Goal: Task Accomplishment & Management: Use online tool/utility

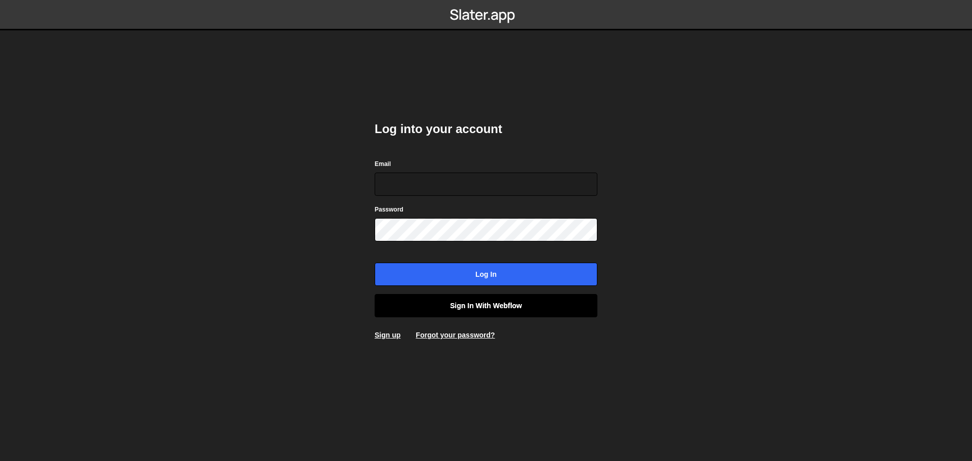
click at [494, 307] on link "Sign in with Webflow" at bounding box center [486, 305] width 223 height 23
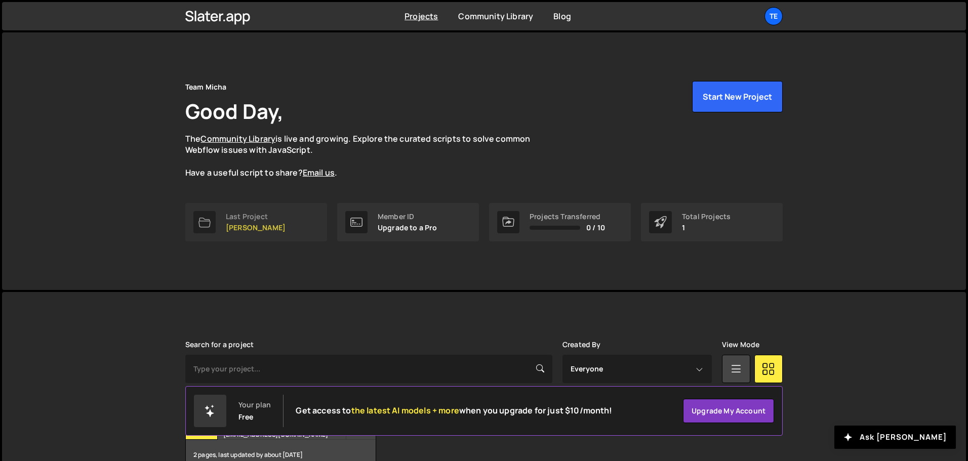
click at [257, 228] on p "[PERSON_NAME]" at bounding box center [256, 228] width 60 height 8
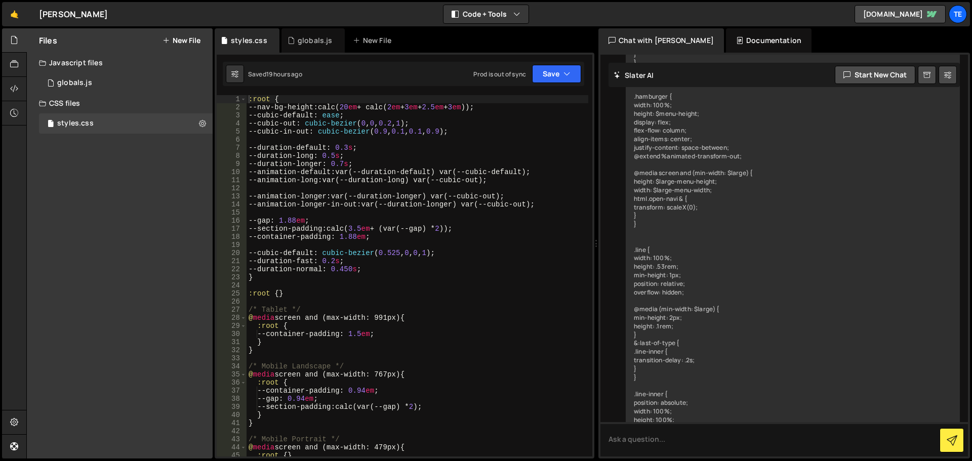
scroll to position [1589, 0]
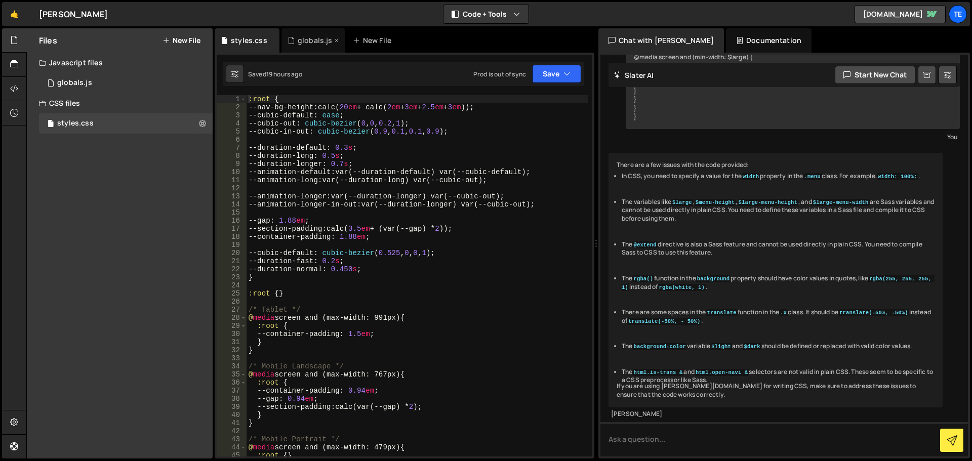
click at [306, 38] on div "globals.js" at bounding box center [315, 40] width 35 height 10
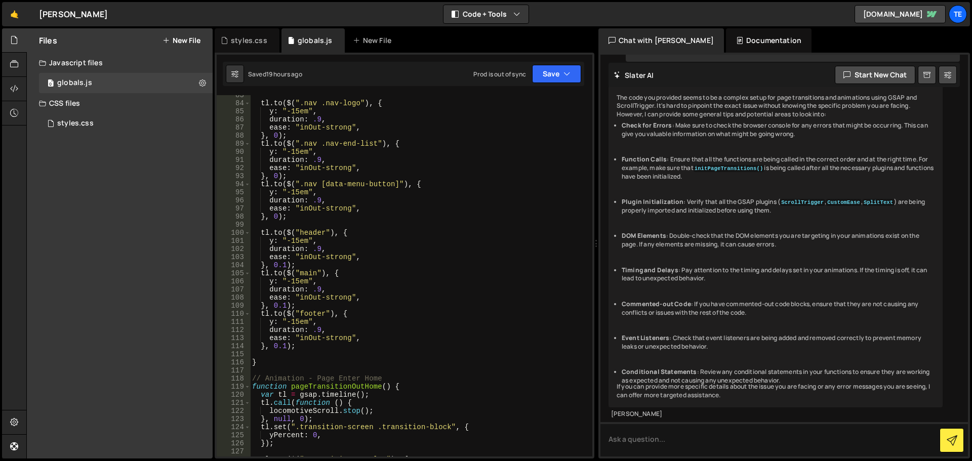
scroll to position [486, 0]
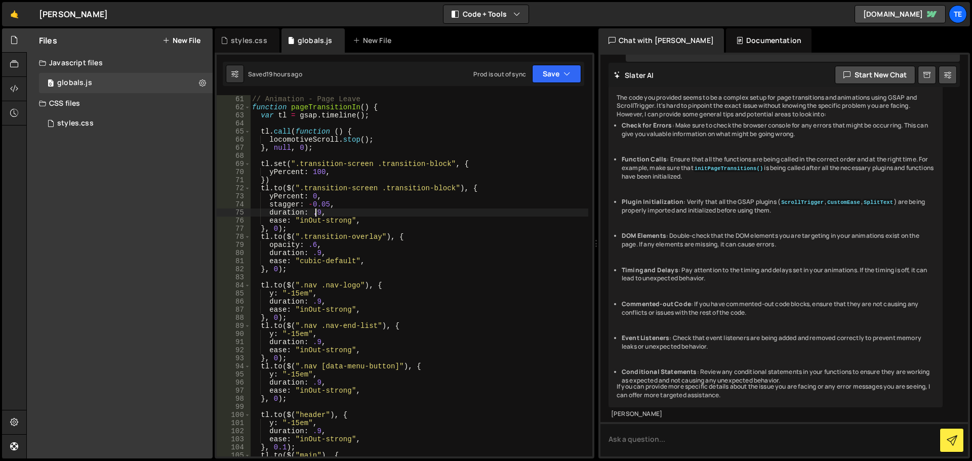
click at [315, 214] on div "// Animation - Page Leave function pageTransitionIn ( ) { var tl = gsap . timel…" at bounding box center [419, 284] width 338 height 378
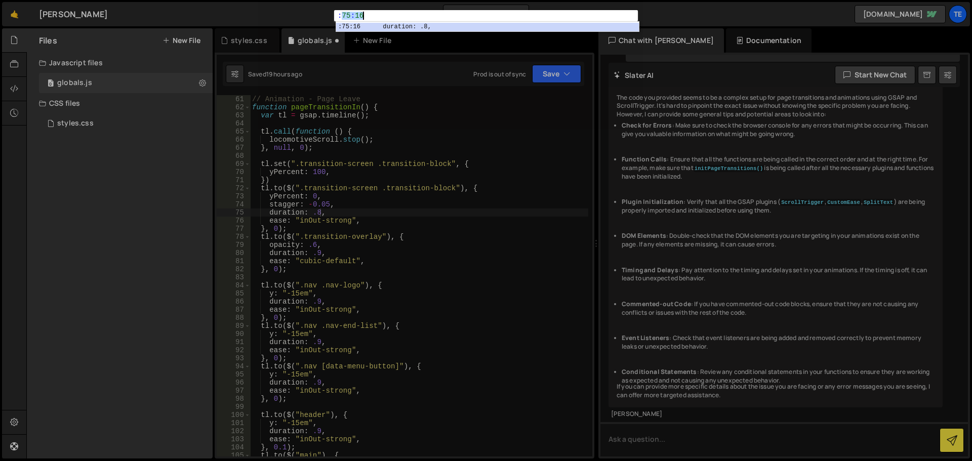
click at [442, 166] on div ":75:16 1 : 75 : 16 הההההההההההההההההההההההההההההההההההההההההההההההההההההההההההה…" at bounding box center [486, 230] width 972 height 461
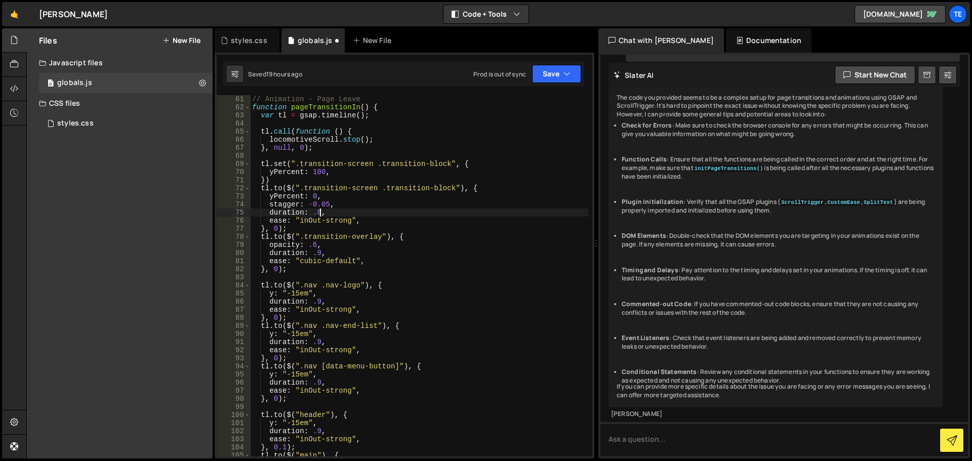
click at [319, 215] on div "// Animation - Page Leave function pageTransitionIn ( ) { var tl = gsap . timel…" at bounding box center [419, 284] width 338 height 378
click at [314, 252] on div "// Animation - Page Leave function pageTransitionIn ( ) { var tl = gsap . timel…" at bounding box center [419, 284] width 338 height 378
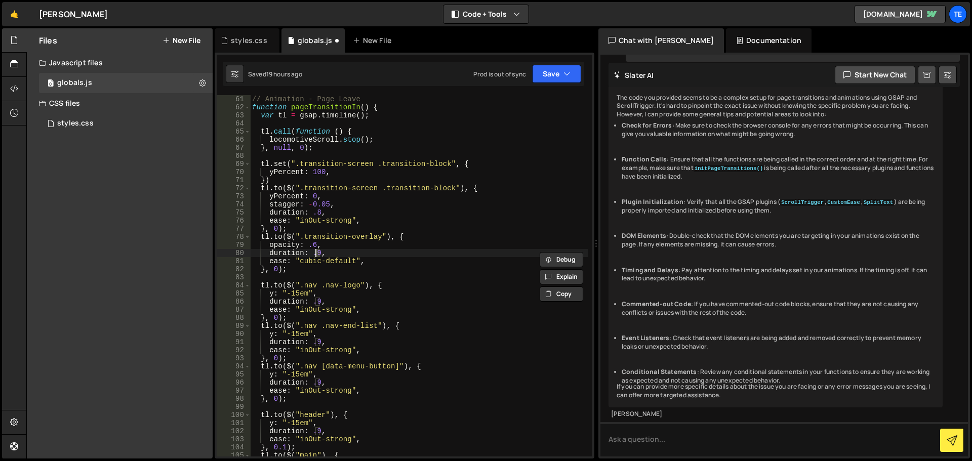
click at [314, 252] on div "// Animation - Page Leave function pageTransitionIn ( ) { var tl = gsap . timel…" at bounding box center [419, 284] width 338 height 378
paste textarea
click at [311, 302] on div "// Animation - Page Leave function pageTransitionIn ( ) { var tl = gsap . timel…" at bounding box center [419, 284] width 338 height 378
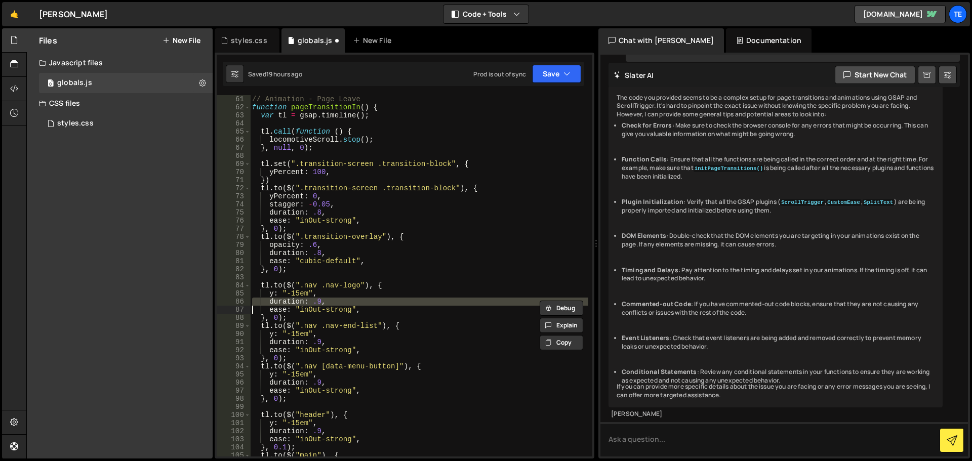
paste textarea
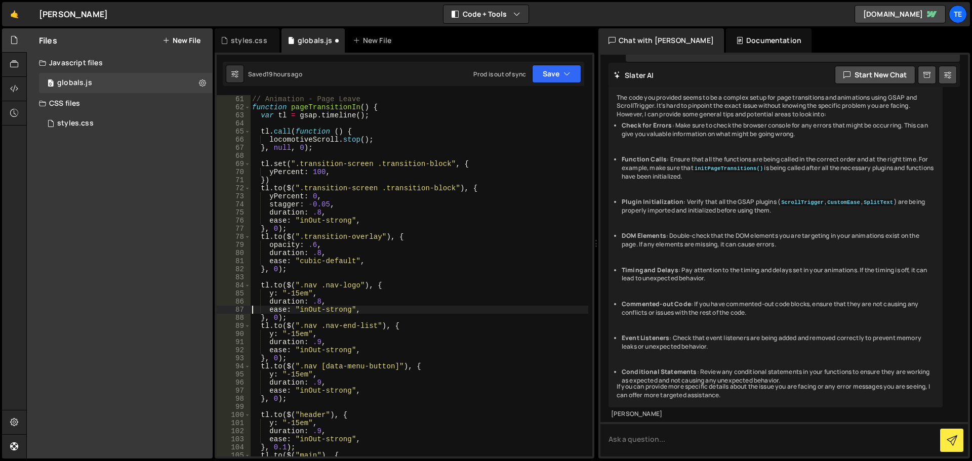
click at [312, 344] on div "// Animation - Page Leave function pageTransitionIn ( ) { var tl = gsap . timel…" at bounding box center [419, 284] width 338 height 378
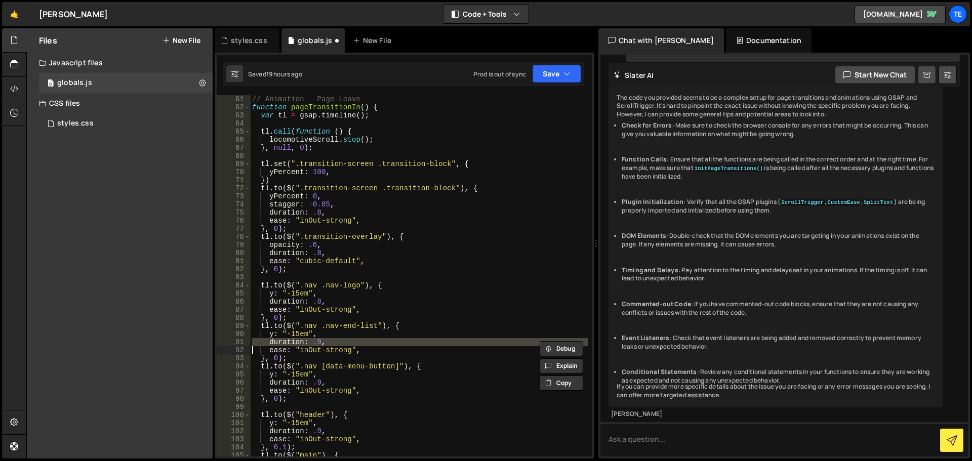
click at [312, 344] on div "// Animation - Page Leave function pageTransitionIn ( ) { var tl = gsap . timel…" at bounding box center [419, 284] width 338 height 378
paste textarea
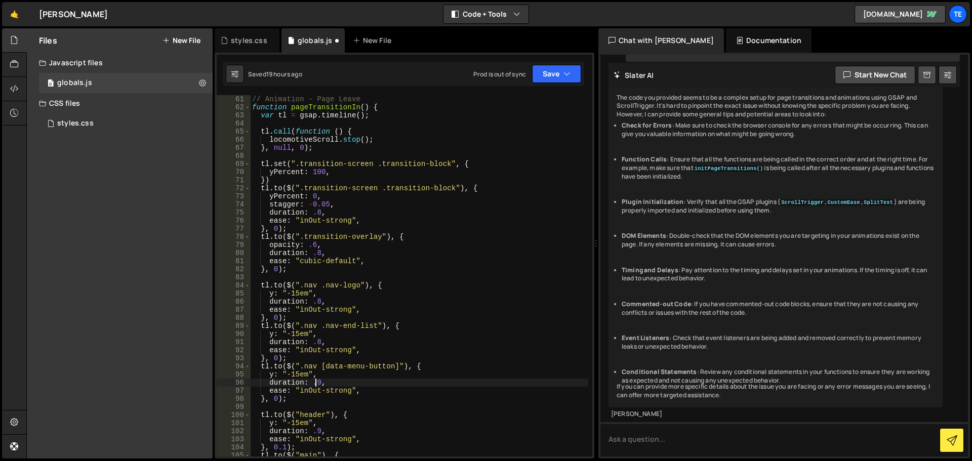
click at [314, 382] on div "// Animation - Page Leave function pageTransitionIn ( ) { var tl = gsap . timel…" at bounding box center [419, 284] width 338 height 378
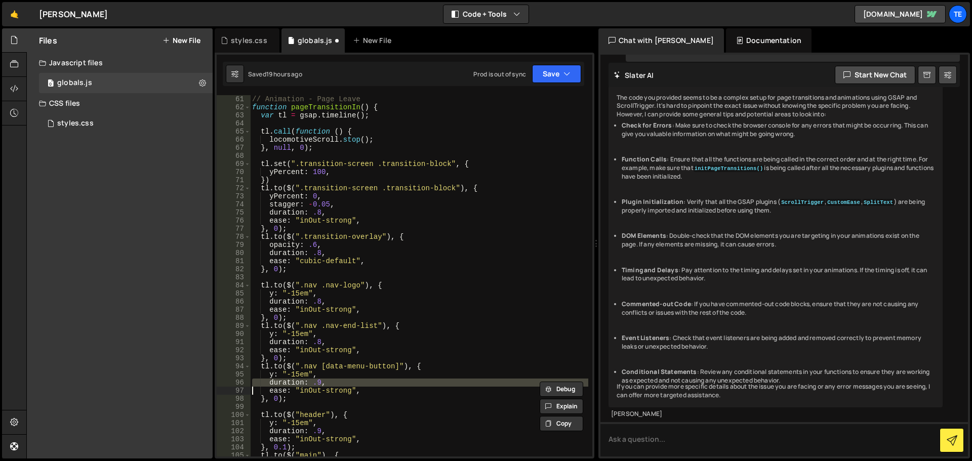
paste textarea
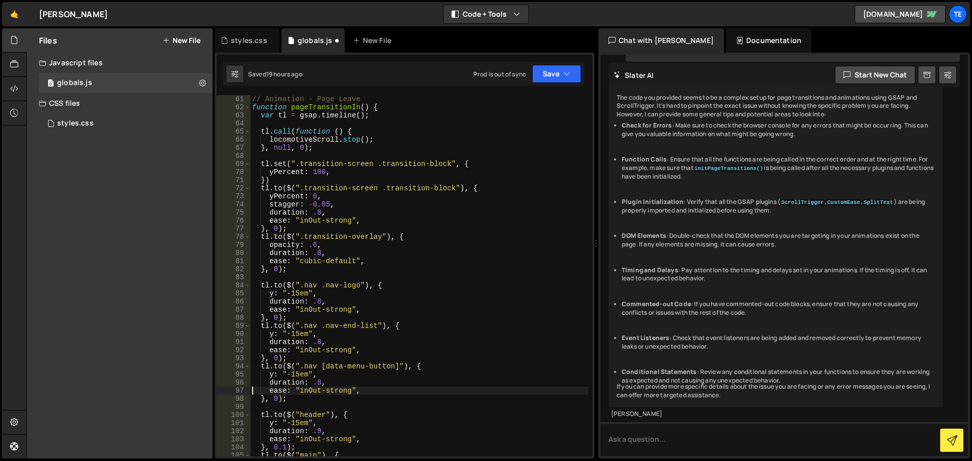
scroll to position [638, 0]
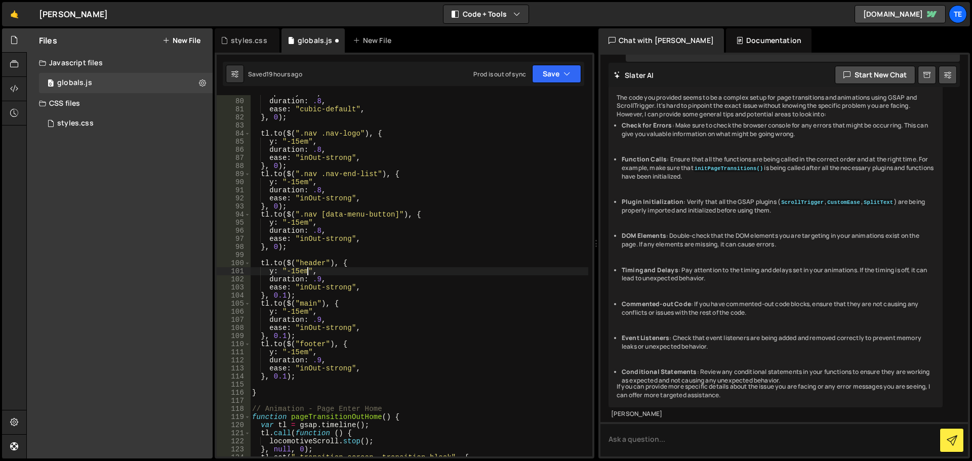
click at [308, 275] on div "opacity : .6 , duration : .8 , ease : "cubic-default" , } , 0 ) ; tl . to ( $ (…" at bounding box center [419, 278] width 338 height 378
click at [311, 285] on div "opacity : .6 , duration : .8 , ease : "cubic-default" , } , 0 ) ; tl . to ( $ (…" at bounding box center [419, 278] width 338 height 378
click at [310, 283] on div "opacity : .6 , duration : .8 , ease : "cubic-default" , } , 0 ) ; tl . to ( $ (…" at bounding box center [419, 278] width 338 height 378
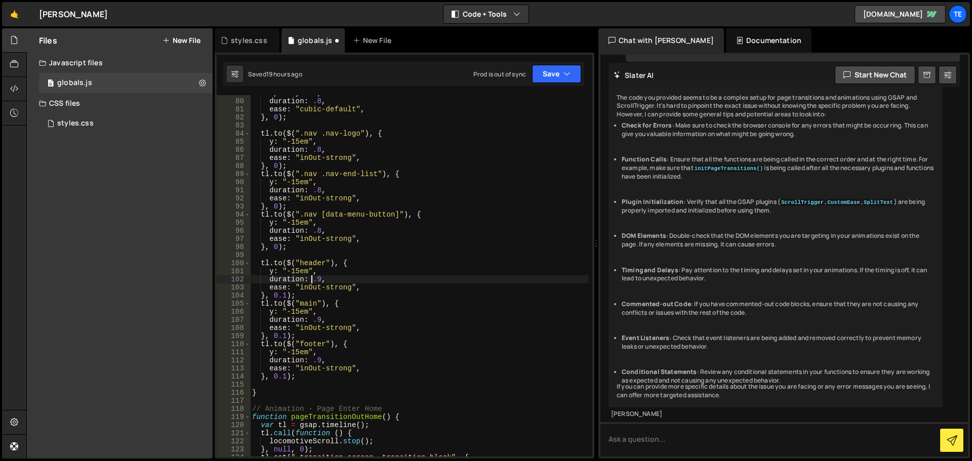
click at [310, 283] on div "opacity : .6 , duration : .8 , ease : "cubic-default" , } , 0 ) ; tl . to ( $ (…" at bounding box center [419, 278] width 338 height 378
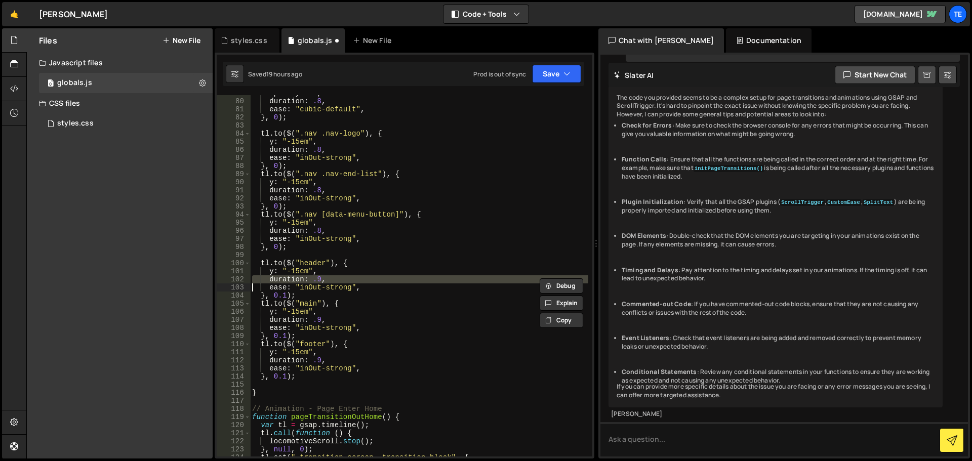
paste textarea
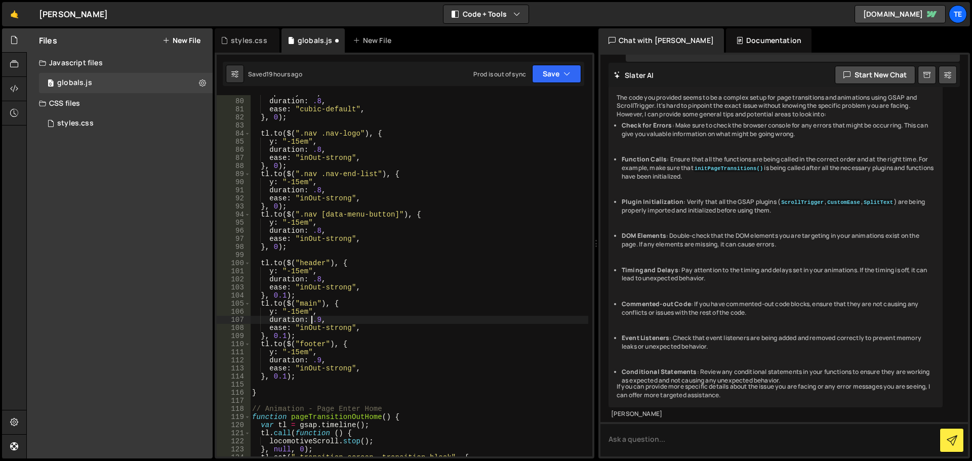
click at [312, 317] on div "opacity : .6 , duration : .8 , ease : "cubic-default" , } , 0 ) ; tl . to ( $ (…" at bounding box center [419, 278] width 338 height 378
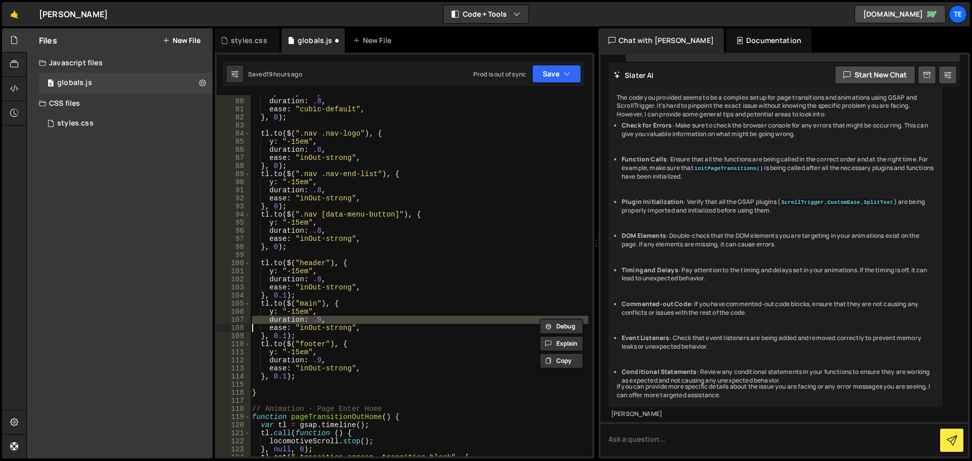
paste textarea
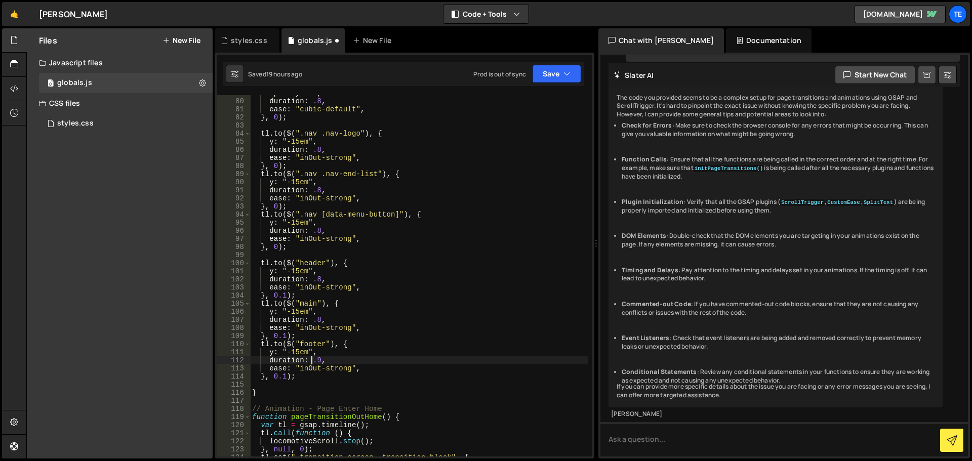
click at [312, 362] on div "opacity : .6 , duration : .8 , ease : "cubic-default" , } , 0 ) ; tl . to ( $ (…" at bounding box center [419, 278] width 338 height 378
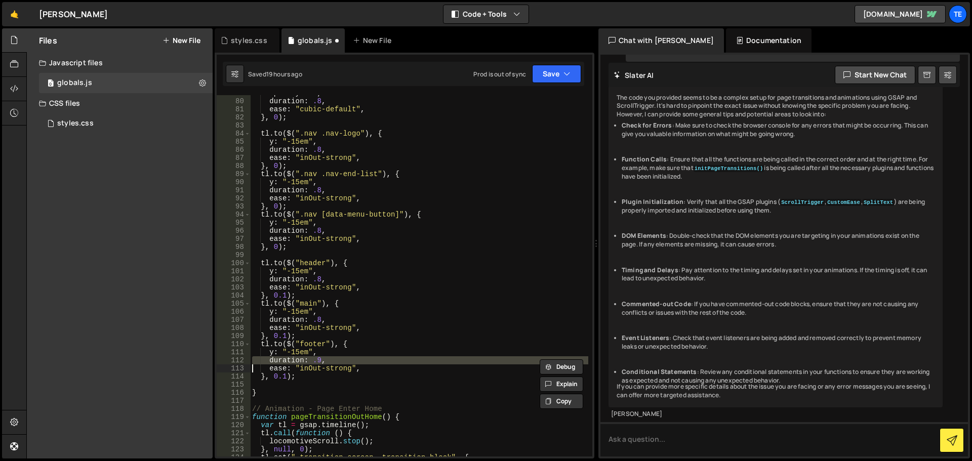
paste textarea
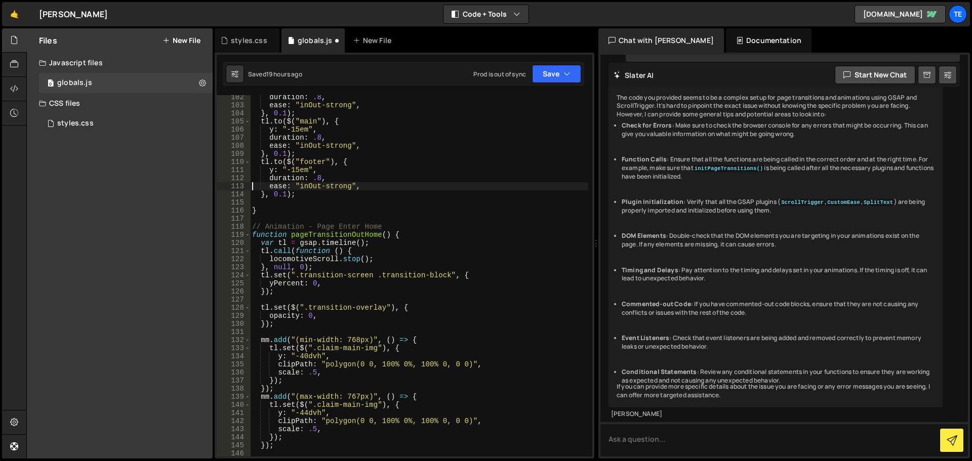
scroll to position [972, 0]
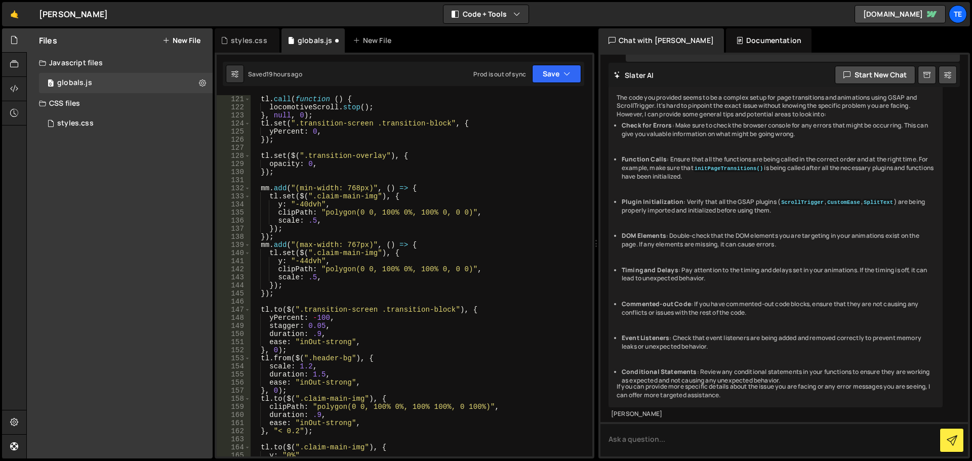
click at [316, 337] on div "tl . call ( function ( ) { locomotiveScroll . stop ( ) ; } , null , 0 ) ; tl . …" at bounding box center [419, 284] width 338 height 378
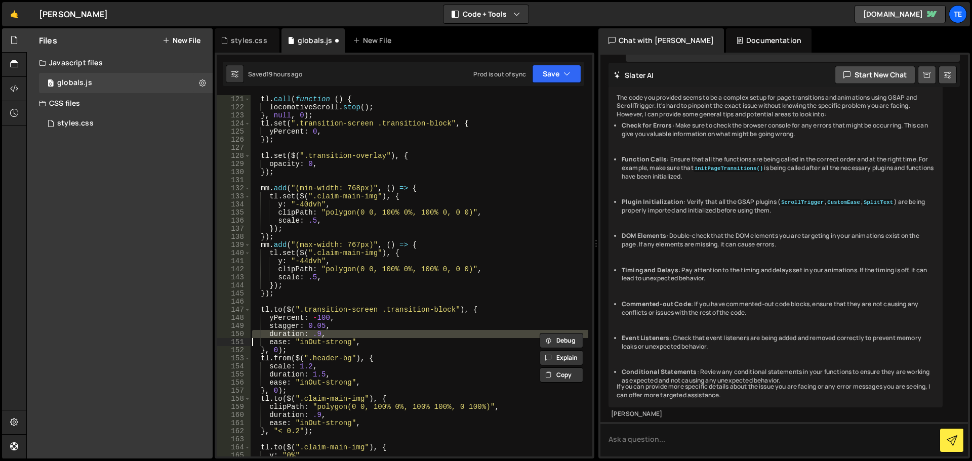
click at [316, 337] on div "tl . call ( function ( ) { locomotiveScroll . stop ( ) ; } , null , 0 ) ; tl . …" at bounding box center [419, 284] width 338 height 378
paste textarea
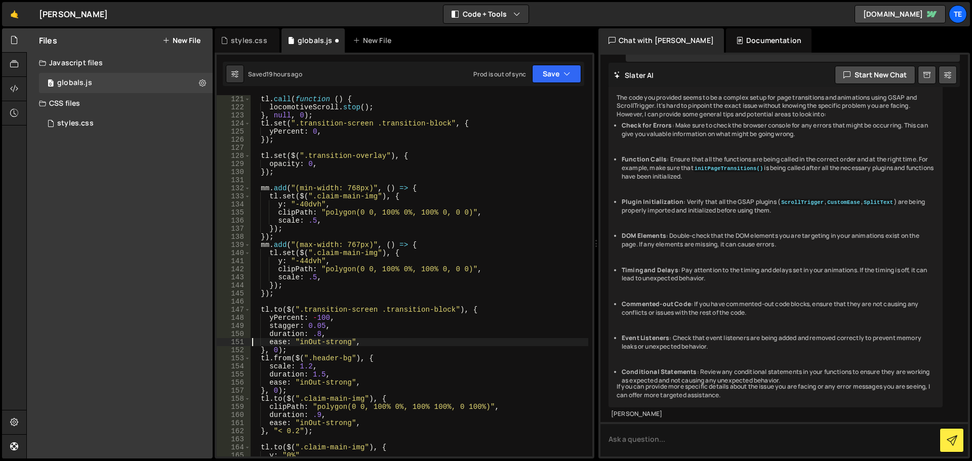
scroll to position [1094, 0]
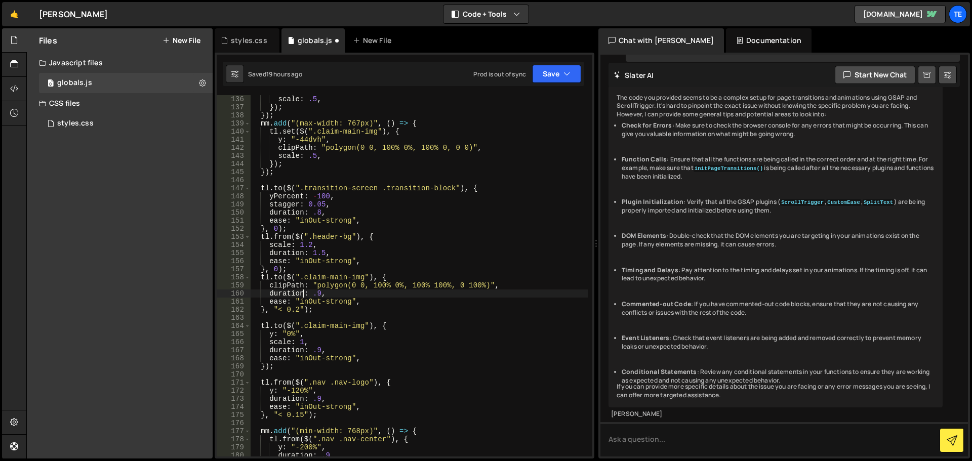
click at [304, 293] on div "scale : .5 , }) ; }) ; mm . add ( "(max-width: 767px)" , ( ) => { tl . set ( $ …" at bounding box center [419, 284] width 338 height 378
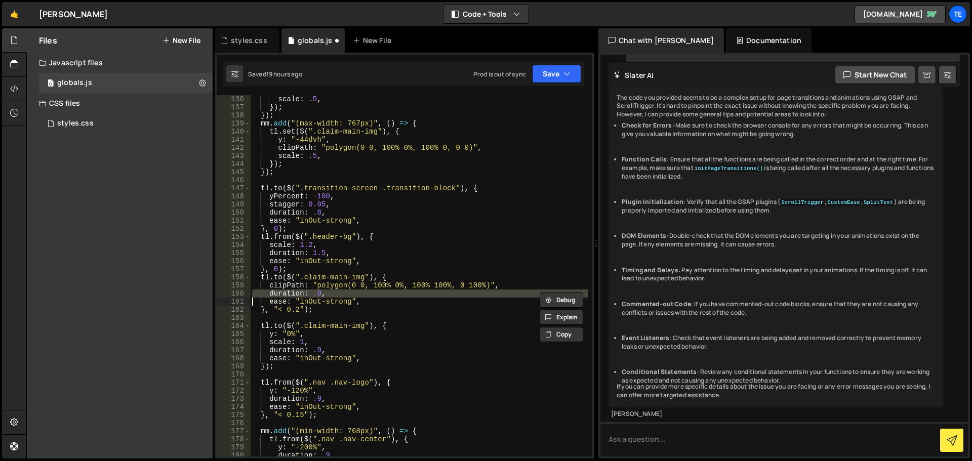
paste textarea
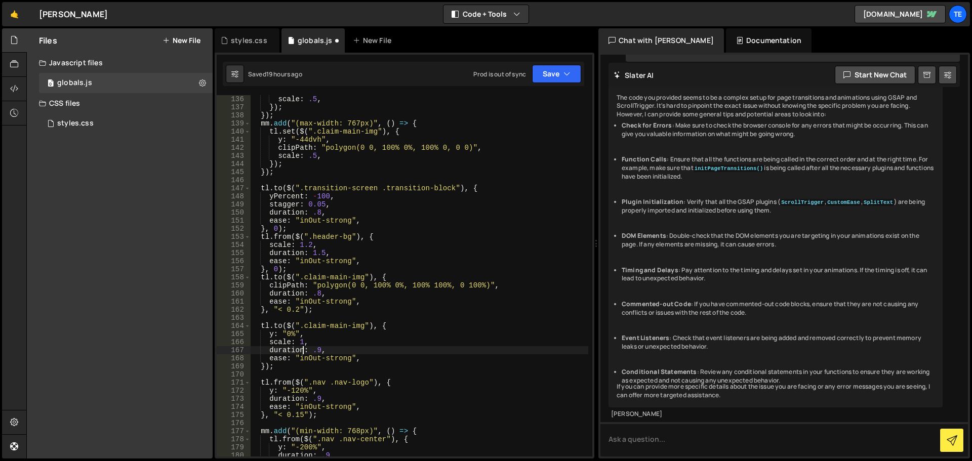
click at [302, 354] on div "scale : .5 , }) ; }) ; mm . add ( "(max-width: 767px)" , ( ) => { tl . set ( $ …" at bounding box center [419, 284] width 338 height 378
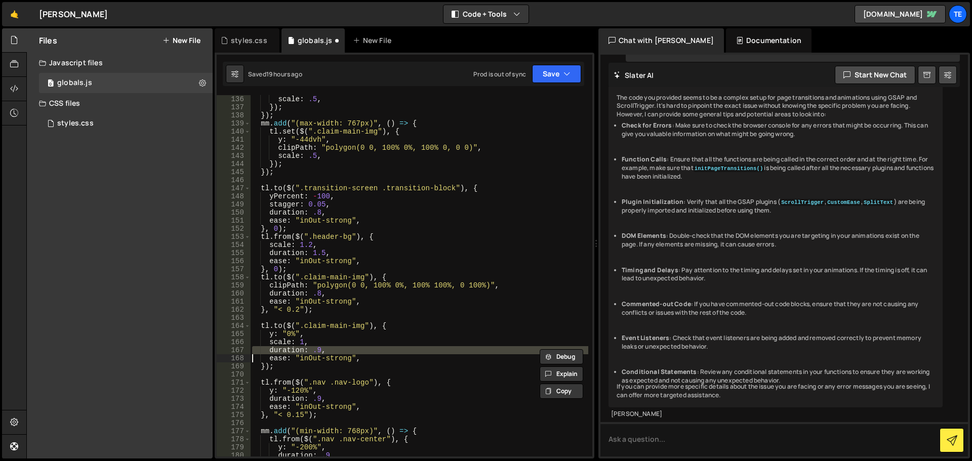
paste textarea
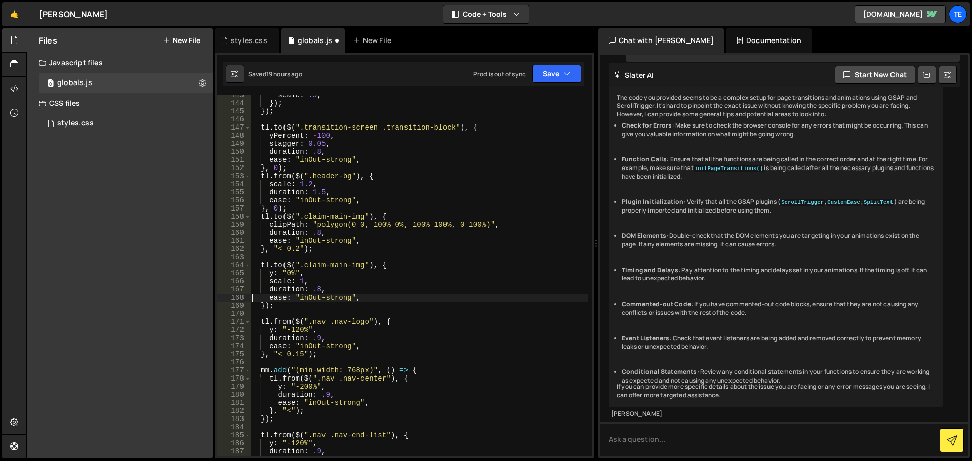
scroll to position [1276, 0]
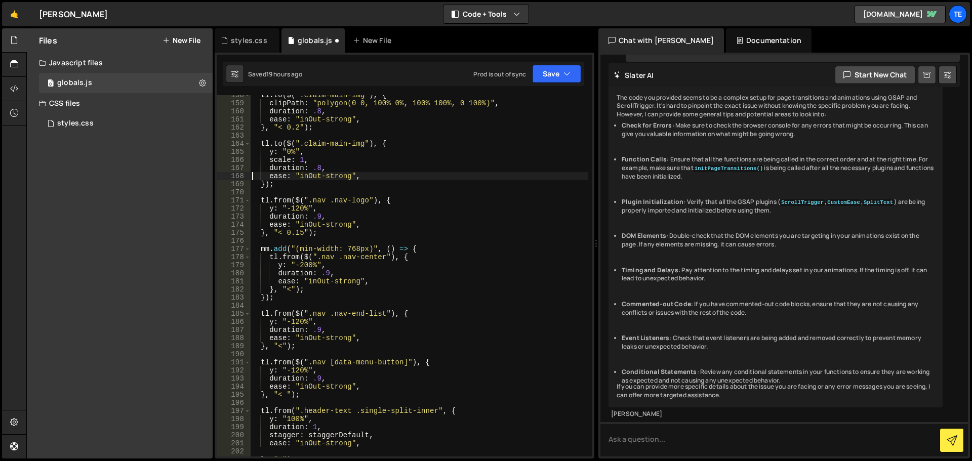
click at [306, 217] on div "tl . to ( $ ( ".claim-main-img" ) , { clipPath : "polygon(0 0, 100% 0%, 100% 10…" at bounding box center [419, 280] width 338 height 378
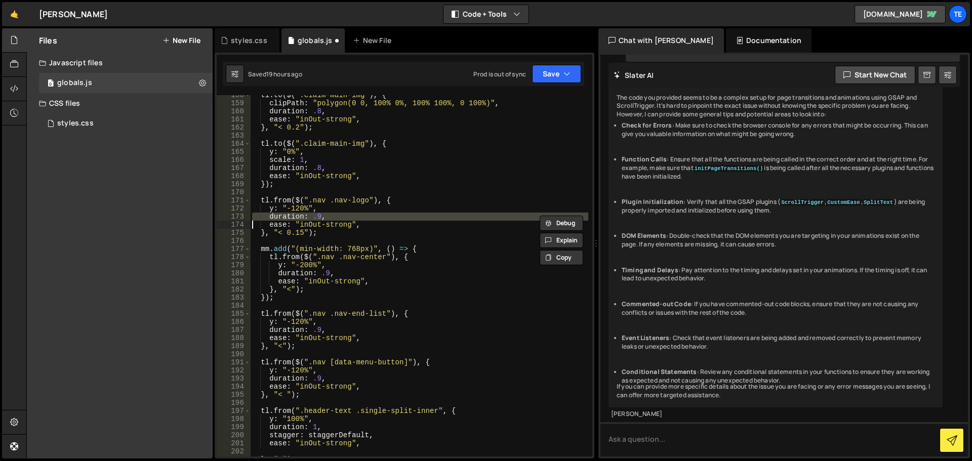
paste textarea
click at [314, 274] on div "tl . to ( $ ( ".claim-main-img" ) , { clipPath : "polygon(0 0, 100% 0%, 100% 10…" at bounding box center [419, 280] width 338 height 378
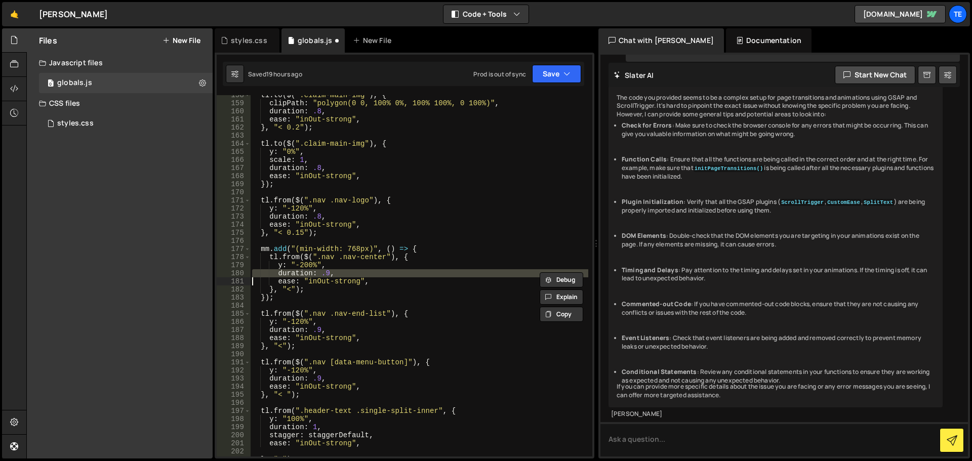
click at [314, 274] on div "tl . to ( $ ( ".claim-main-img" ) , { clipPath : "polygon(0 0, 100% 0%, 100% 10…" at bounding box center [419, 280] width 338 height 378
paste textarea
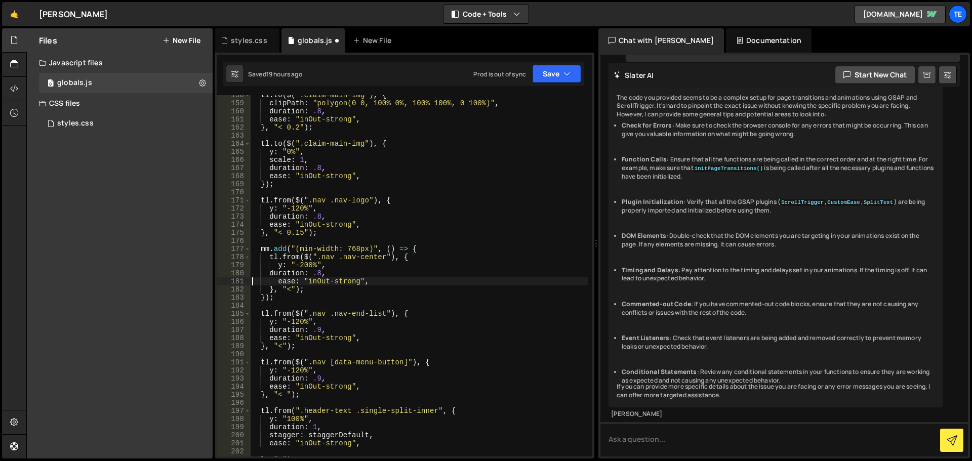
click at [304, 328] on div "tl . to ( $ ( ".claim-main-img" ) , { clipPath : "polygon(0 0, 100% 0%, 100% 10…" at bounding box center [419, 280] width 338 height 378
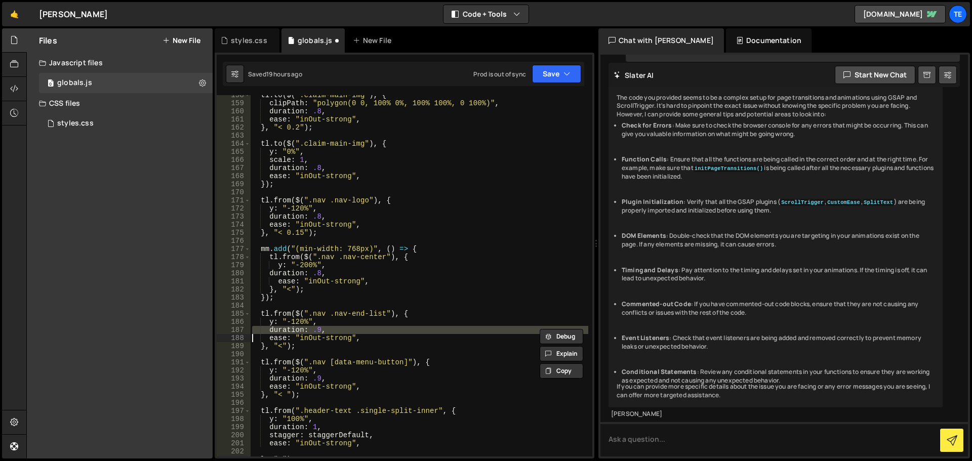
paste textarea
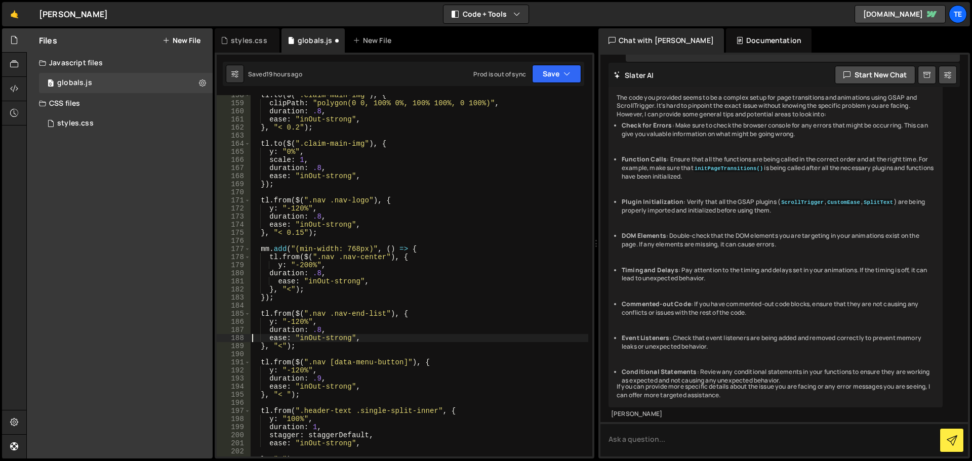
click at [314, 382] on div "tl . to ( $ ( ".claim-main-img" ) , { clipPath : "polygon(0 0, 100% 0%, 100% 10…" at bounding box center [419, 280] width 338 height 378
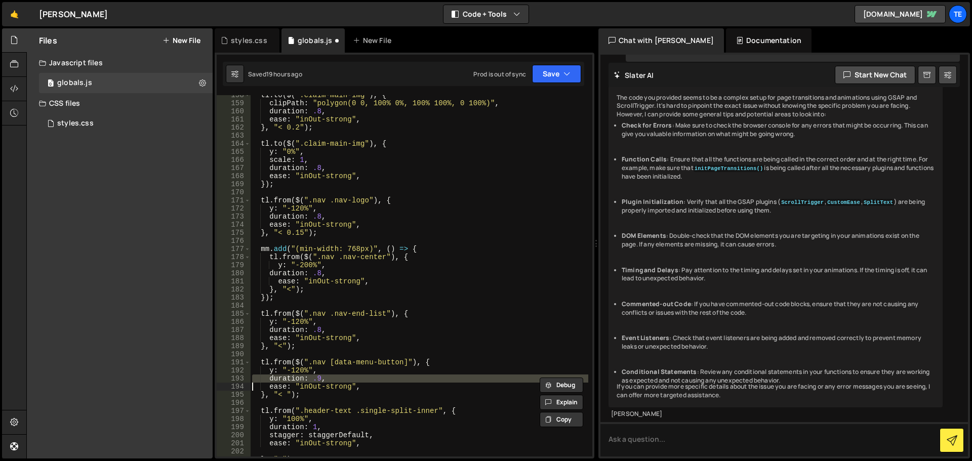
click at [314, 382] on div "tl . to ( $ ( ".claim-main-img" ) , { clipPath : "polygon(0 0, 100% 0%, 100% 10…" at bounding box center [419, 280] width 338 height 378
paste textarea
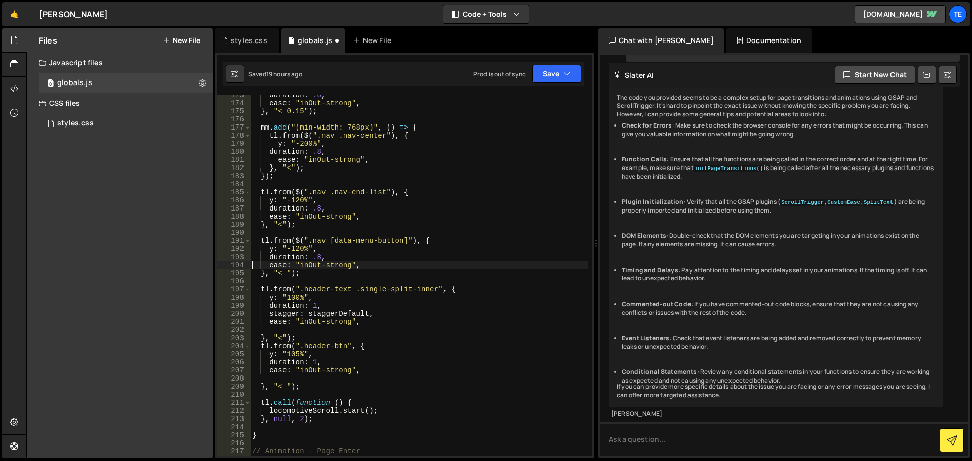
click at [305, 305] on div "duration : .8 , ease : "inOut-strong" , } , "< 0.15" ) ; mm . add ( "(min-width…" at bounding box center [419, 280] width 338 height 378
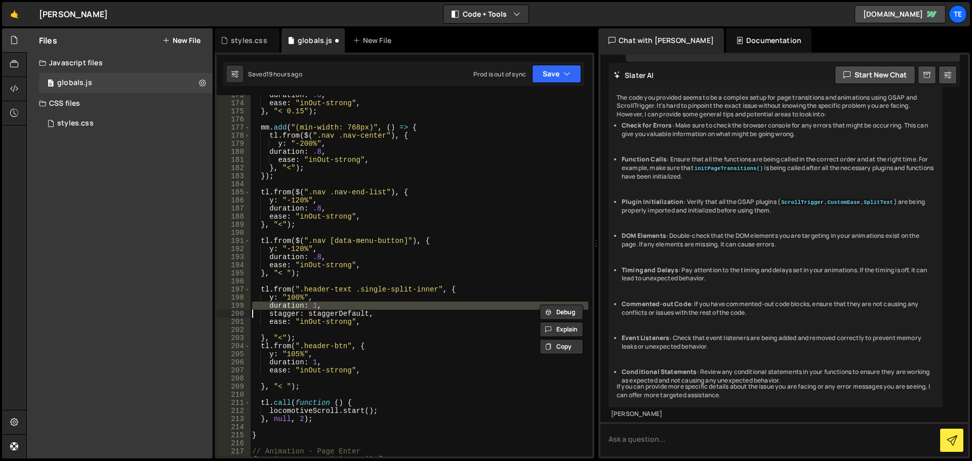
paste textarea
click at [309, 360] on div "duration : .8 , ease : "inOut-strong" , } , "< 0.15" ) ; mm . add ( "(min-width…" at bounding box center [419, 280] width 338 height 378
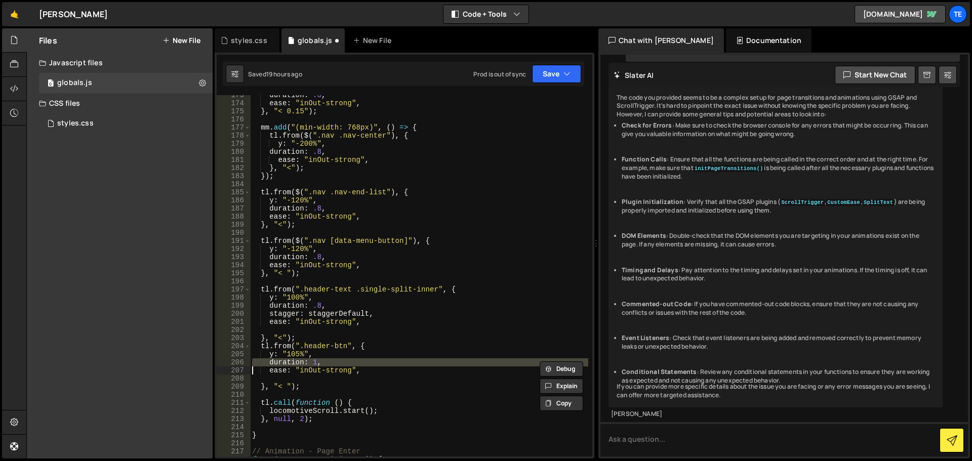
click at [309, 360] on div "duration : .8 , ease : "inOut-strong" , } , "< 0.15" ) ; mm . add ( "(min-width…" at bounding box center [419, 280] width 338 height 378
paste textarea
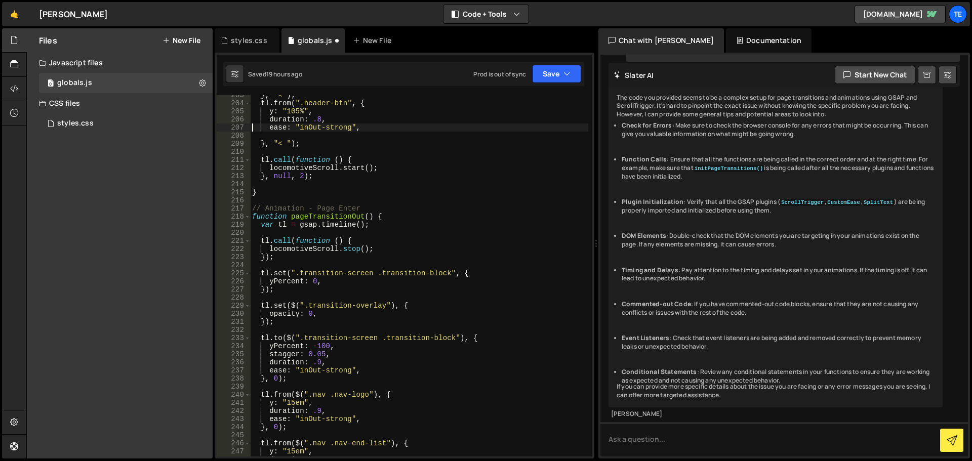
scroll to position [1701, 0]
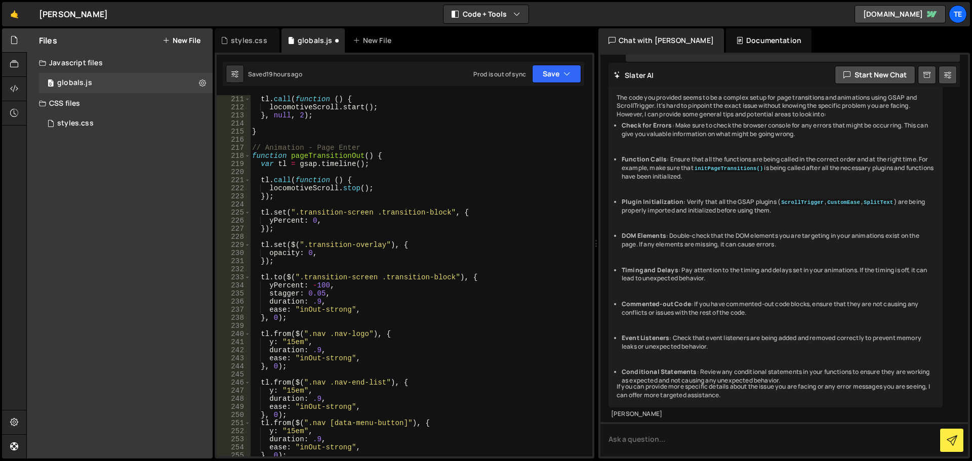
click at [309, 305] on div "tl . call ( function ( ) { locomotiveScroll . start ( ) ; } , null , 2 ) ; } //…" at bounding box center [419, 284] width 338 height 378
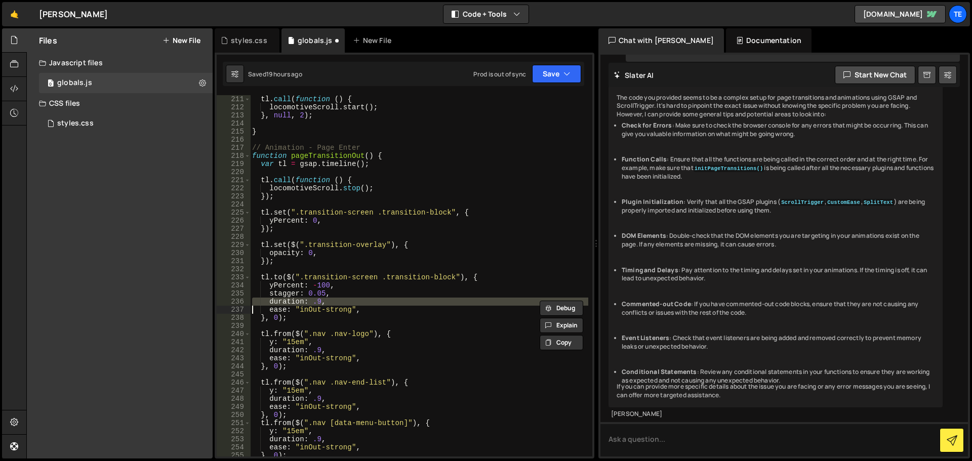
paste textarea
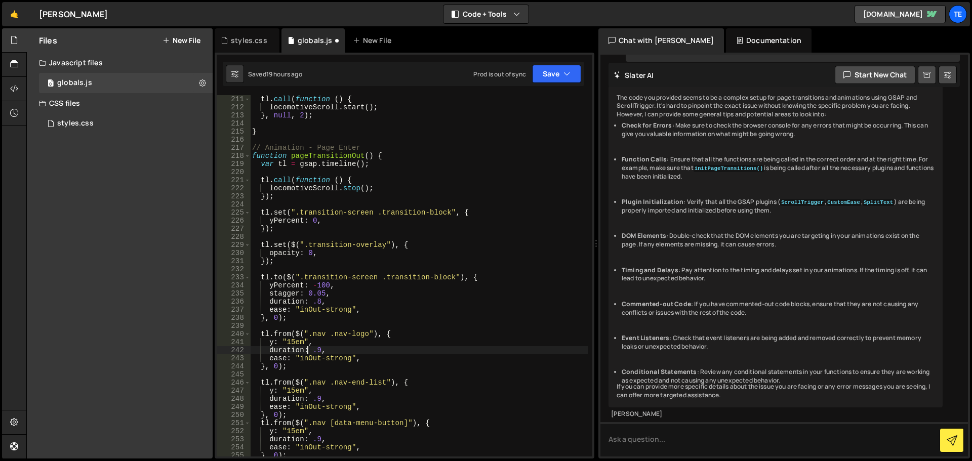
click at [309, 351] on div "tl . call ( function ( ) { locomotiveScroll . start ( ) ; } , null , 2 ) ; } //…" at bounding box center [419, 284] width 338 height 378
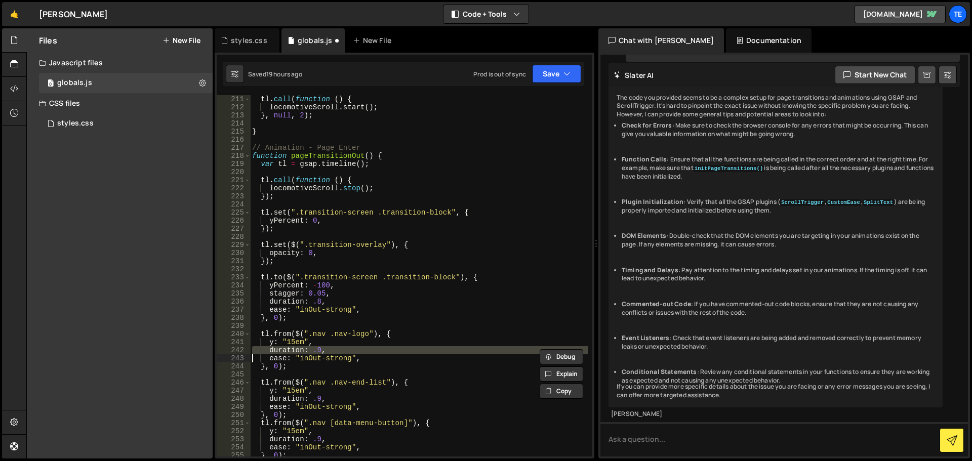
paste textarea
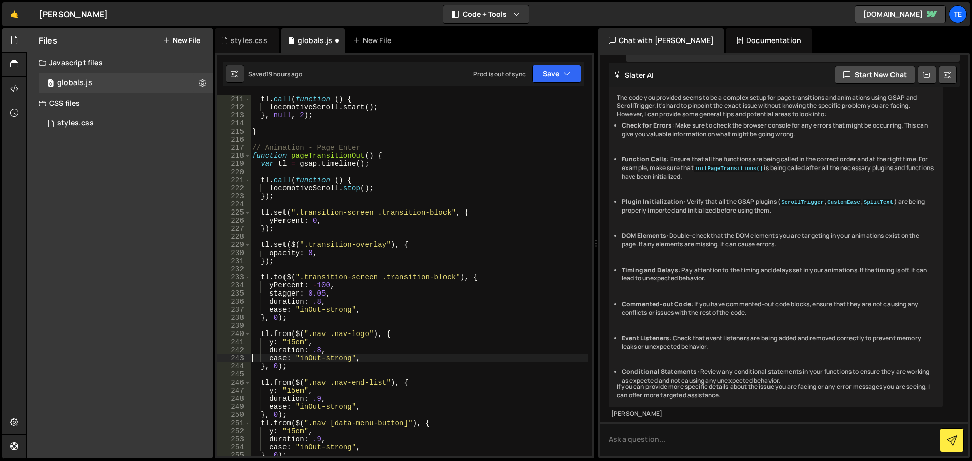
click at [307, 397] on div "tl . call ( function ( ) { locomotiveScroll . start ( ) ; } , null , 2 ) ; } //…" at bounding box center [419, 284] width 338 height 378
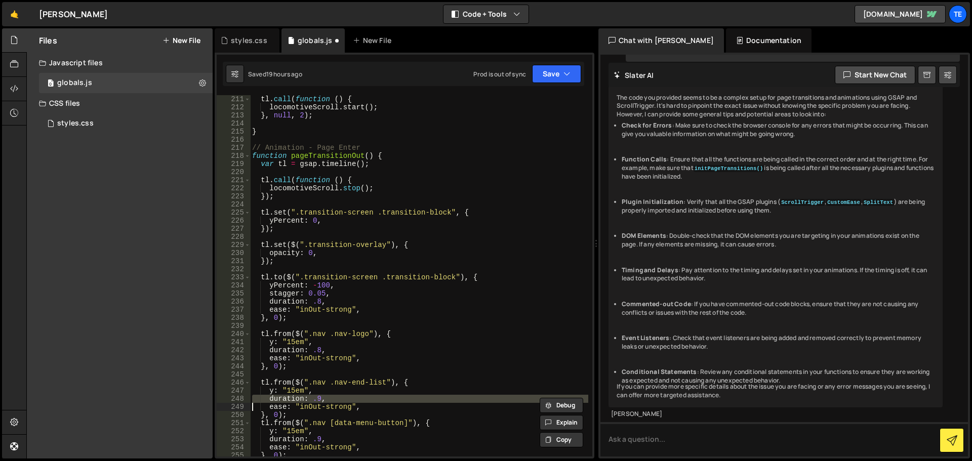
paste textarea
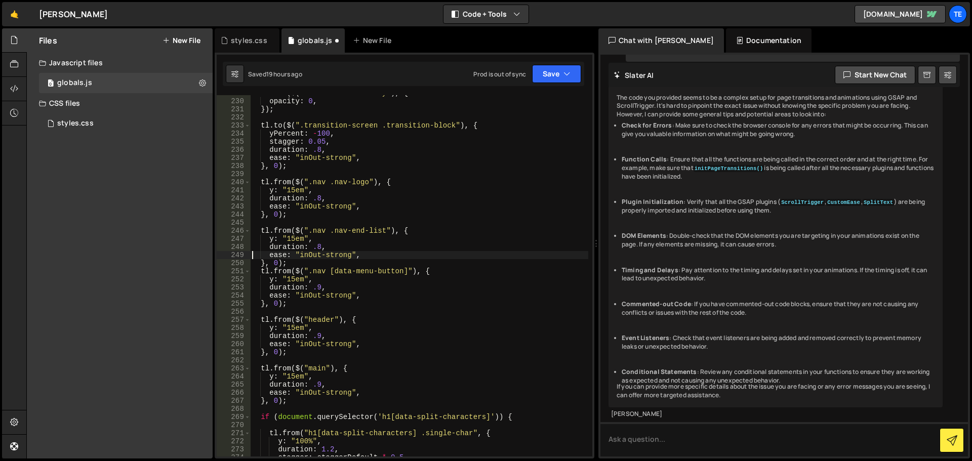
scroll to position [1853, 0]
click at [294, 291] on div "tl . set ( $ ( ".transition-overlay" ) , { opacity : 0 , }) ; tl . to ( $ ( ".t…" at bounding box center [419, 278] width 338 height 378
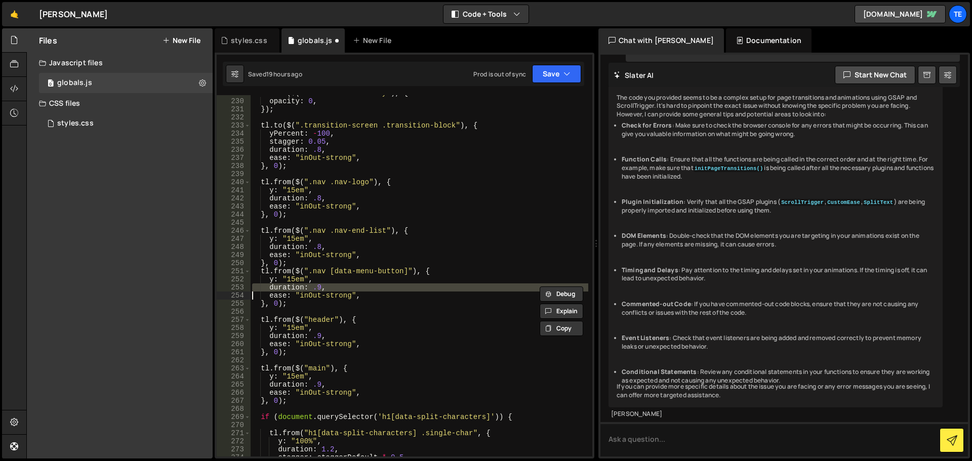
click at [294, 291] on div "tl . set ( $ ( ".transition-overlay" ) , { opacity : 0 , }) ; tl . to ( $ ( ".t…" at bounding box center [419, 278] width 338 height 378
paste textarea
click at [306, 335] on div "tl . set ( $ ( ".transition-overlay" ) , { opacity : 0 , }) ; tl . to ( $ ( ".t…" at bounding box center [419, 278] width 338 height 378
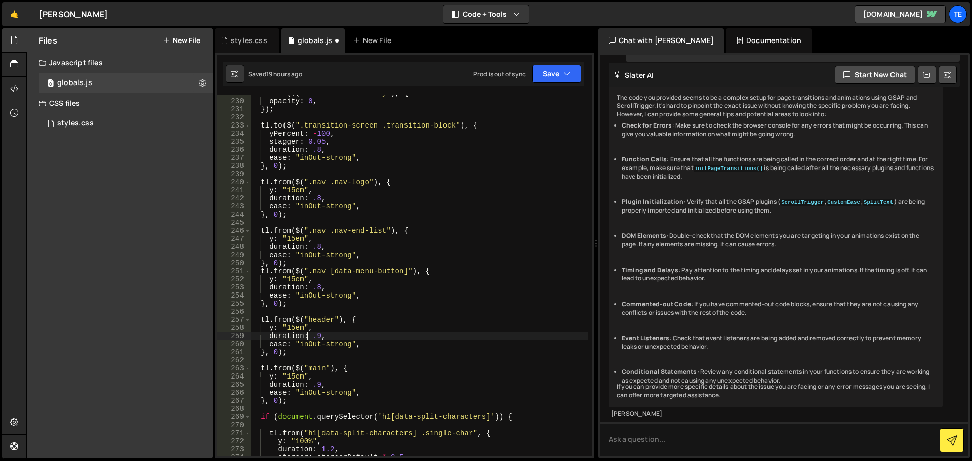
click at [306, 335] on div "tl . set ( $ ( ".transition-overlay" ) , { opacity : 0 , }) ; tl . to ( $ ( ".t…" at bounding box center [419, 278] width 338 height 378
paste textarea
click at [301, 383] on div "tl . set ( $ ( ".transition-overlay" ) , { opacity : 0 , }) ; tl . to ( $ ( ".t…" at bounding box center [419, 278] width 338 height 378
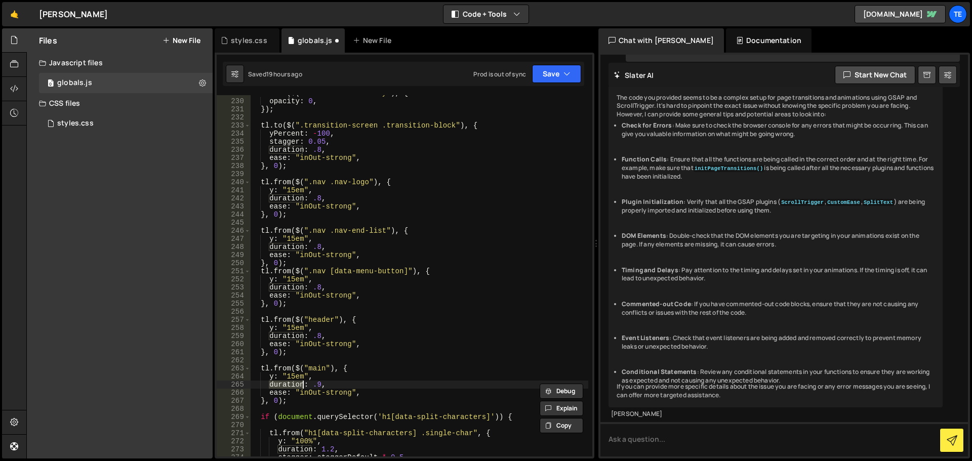
click at [301, 383] on div "tl . set ( $ ( ".transition-overlay" ) , { opacity : 0 , }) ; tl . to ( $ ( ".t…" at bounding box center [419, 278] width 338 height 378
paste textarea
type textarea "ease: "inOut-strong","
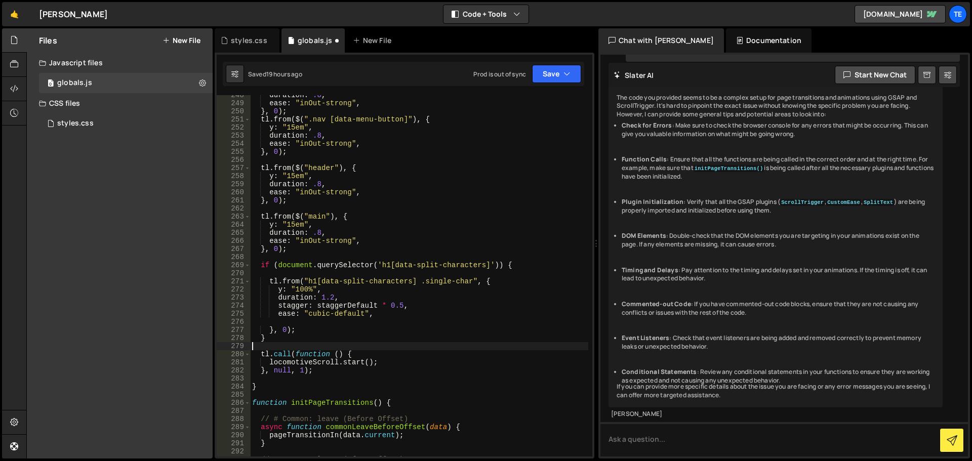
click at [459, 343] on div "duration : .8 , ease : "inOut-strong" , } , 0 ) ; tl . from ( $ ( ".nav [data-m…" at bounding box center [419, 280] width 338 height 378
click at [331, 297] on div "duration : .8 , ease : "inOut-strong" , } , 0 ) ; tl . from ( $ ( ".nav [data-m…" at bounding box center [419, 280] width 338 height 378
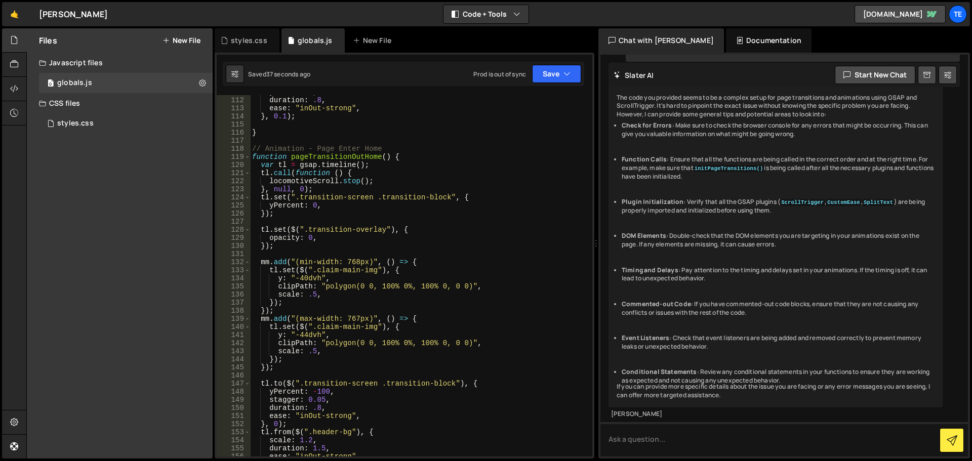
scroll to position [1020, 0]
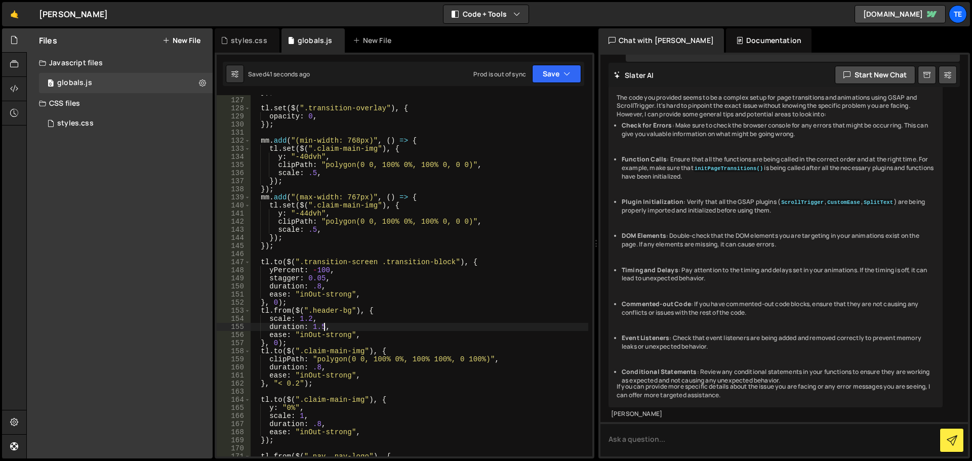
click at [322, 330] on div "}) ; tl . set ( $ ( ".transition-overlay" ) , { opacity : 0 , }) ; mm . add ( "…" at bounding box center [419, 277] width 338 height 378
type textarea "duration: 1.3,"
